Goal: Find specific page/section

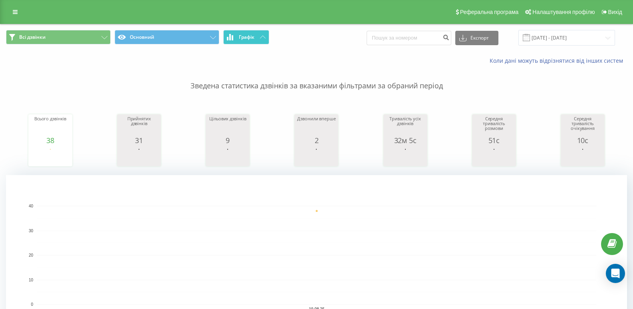
click at [246, 37] on span "Графік" at bounding box center [247, 37] width 16 height 6
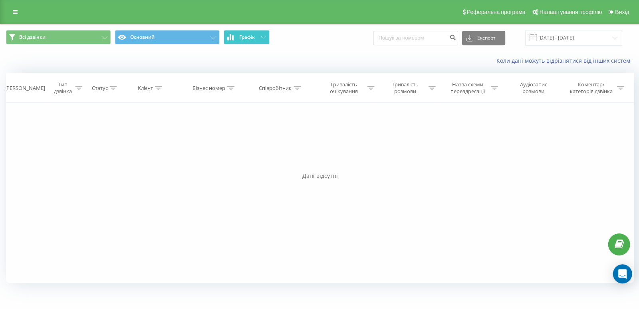
click at [246, 37] on span "Графік" at bounding box center [247, 37] width 16 height 6
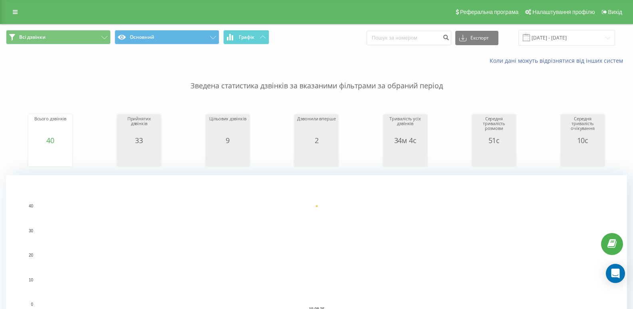
click at [231, 44] on span "Всі дзвінки Основний Графік" at bounding box center [158, 38] width 305 height 16
click at [235, 40] on button "Графік" at bounding box center [246, 37] width 46 height 14
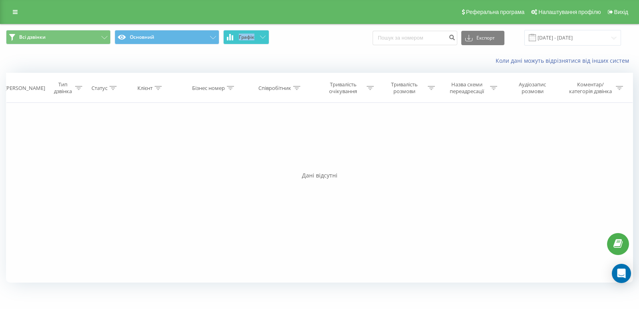
click at [235, 40] on button "Графік" at bounding box center [246, 37] width 46 height 14
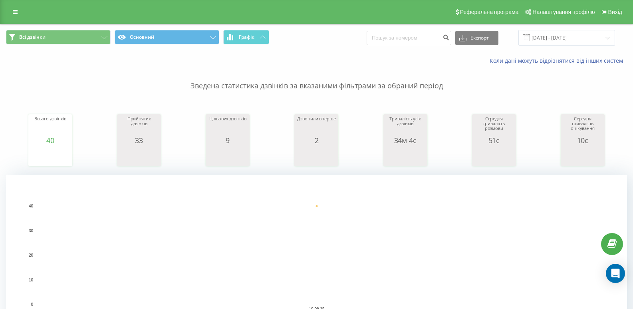
click at [216, 57] on div "Коли дані можуть відрізнятися вiд інших систем" at bounding box center [316, 60] width 632 height 19
click at [243, 42] on button "Графік" at bounding box center [246, 37] width 46 height 14
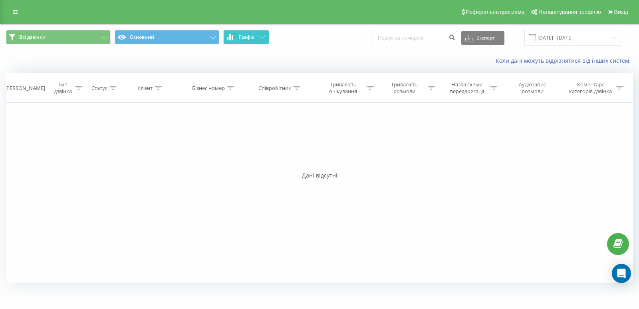
click at [243, 42] on button "Графік" at bounding box center [246, 37] width 46 height 14
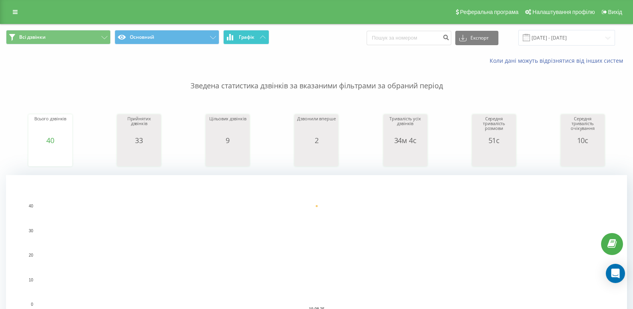
click at [237, 32] on button "Графік" at bounding box center [246, 37] width 46 height 14
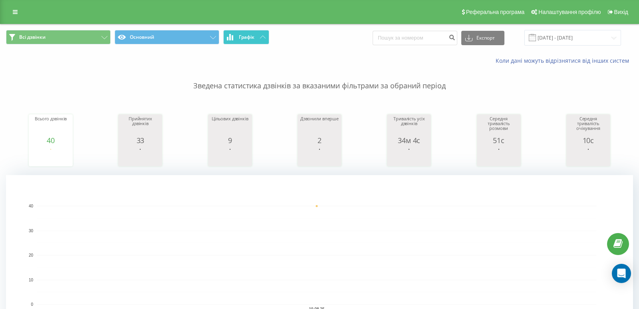
click at [237, 32] on button "Графік" at bounding box center [246, 37] width 46 height 14
